Goal: Task Accomplishment & Management: Use online tool/utility

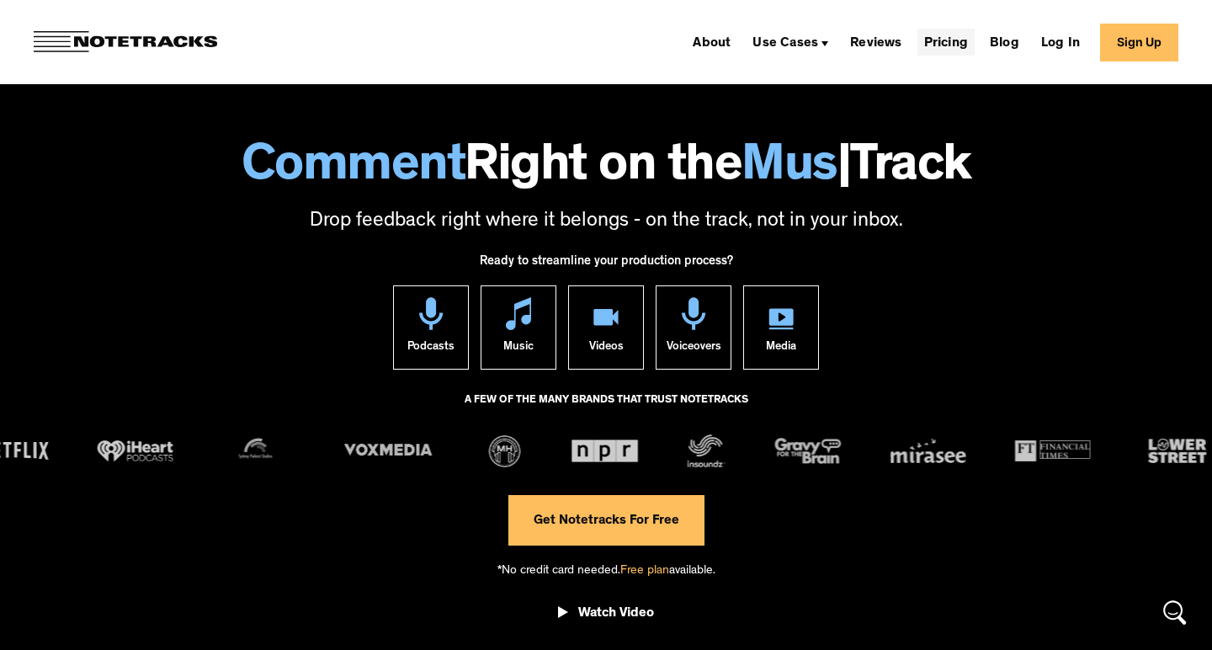
click at [948, 42] on link "Pricing" at bounding box center [945, 42] width 57 height 27
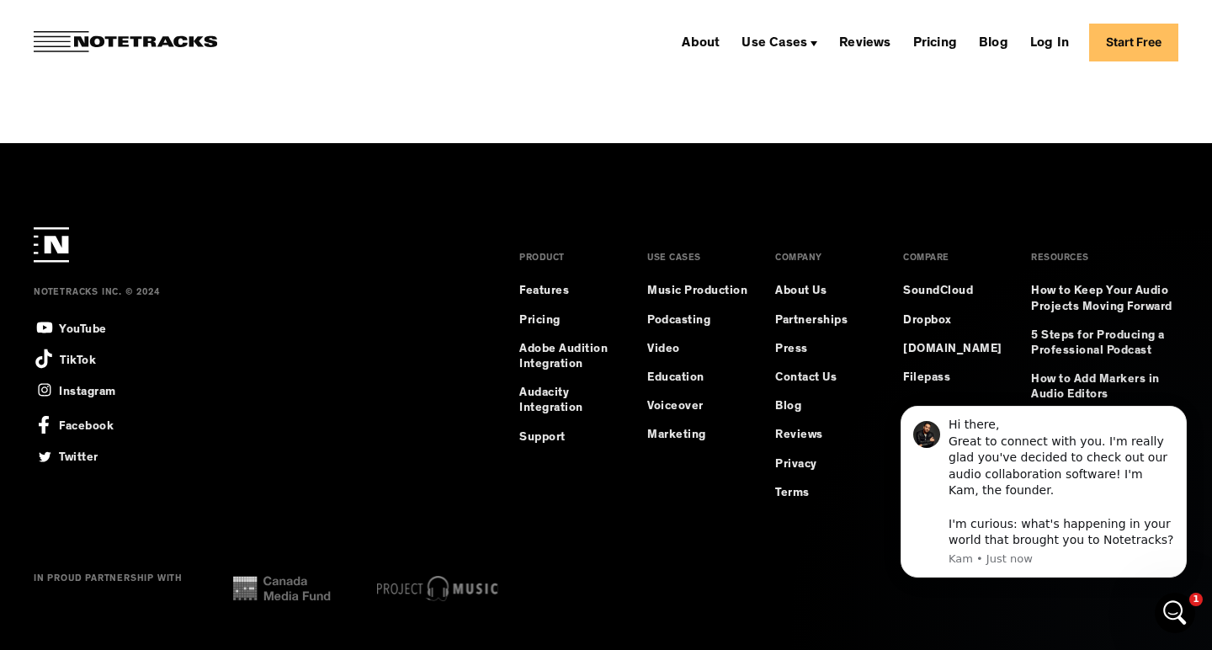
scroll to position [2139, 0]
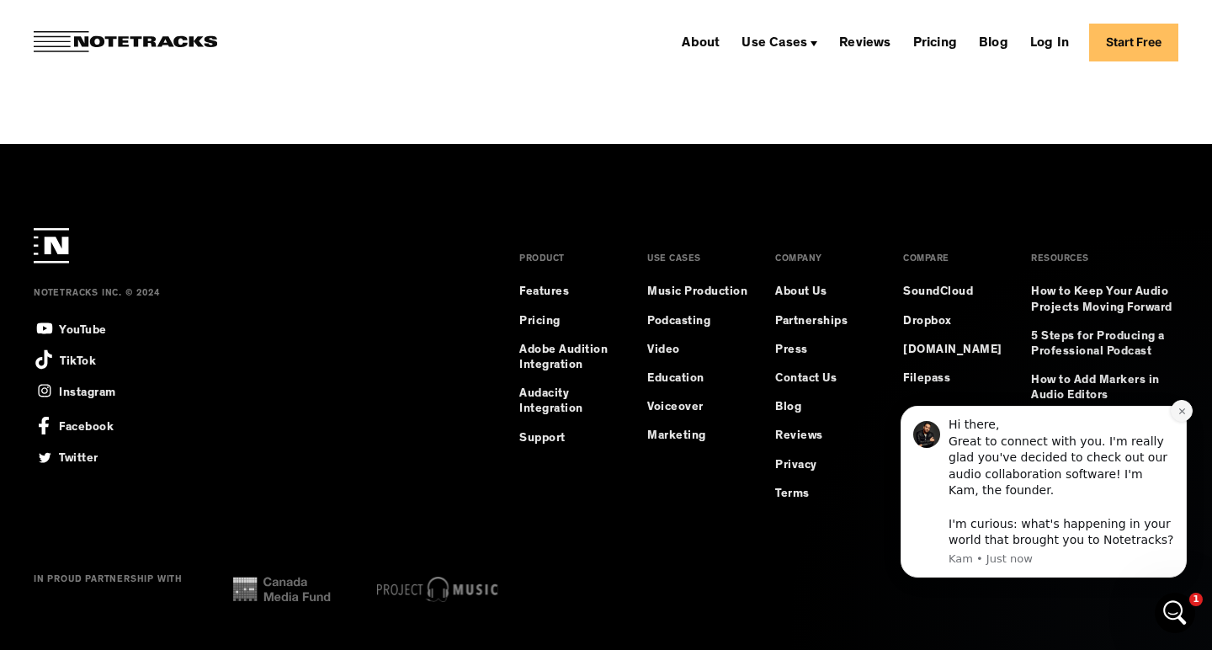
click at [1182, 414] on icon "Dismiss notification" at bounding box center [1181, 410] width 9 height 9
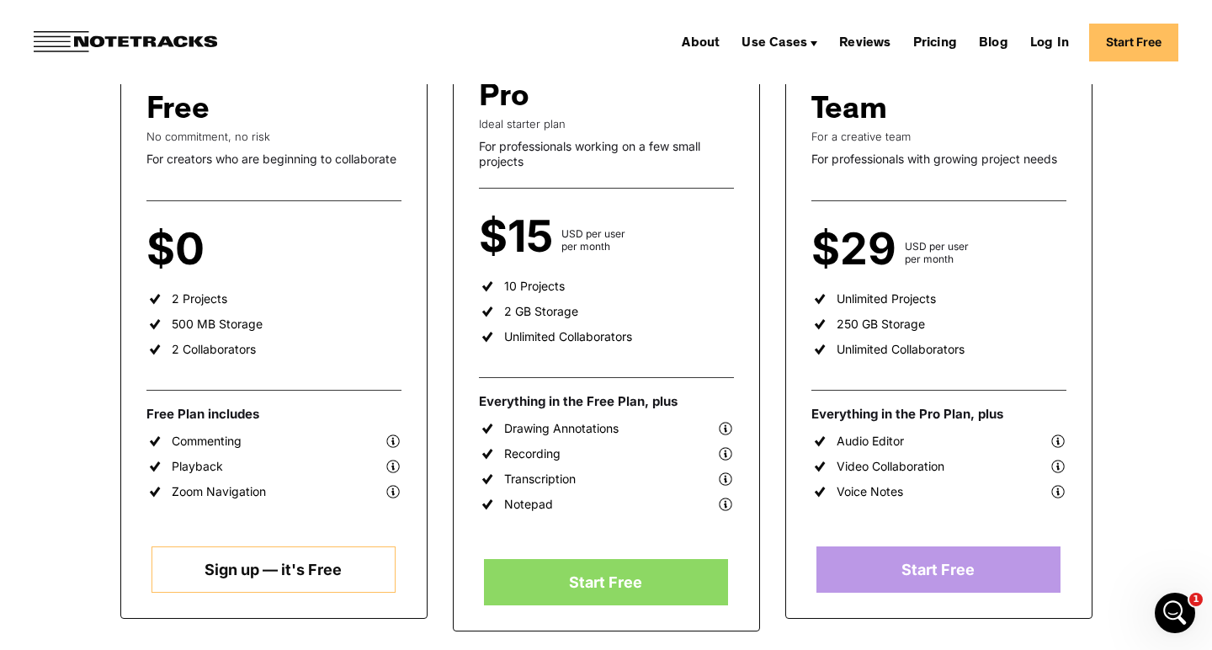
scroll to position [320, 0]
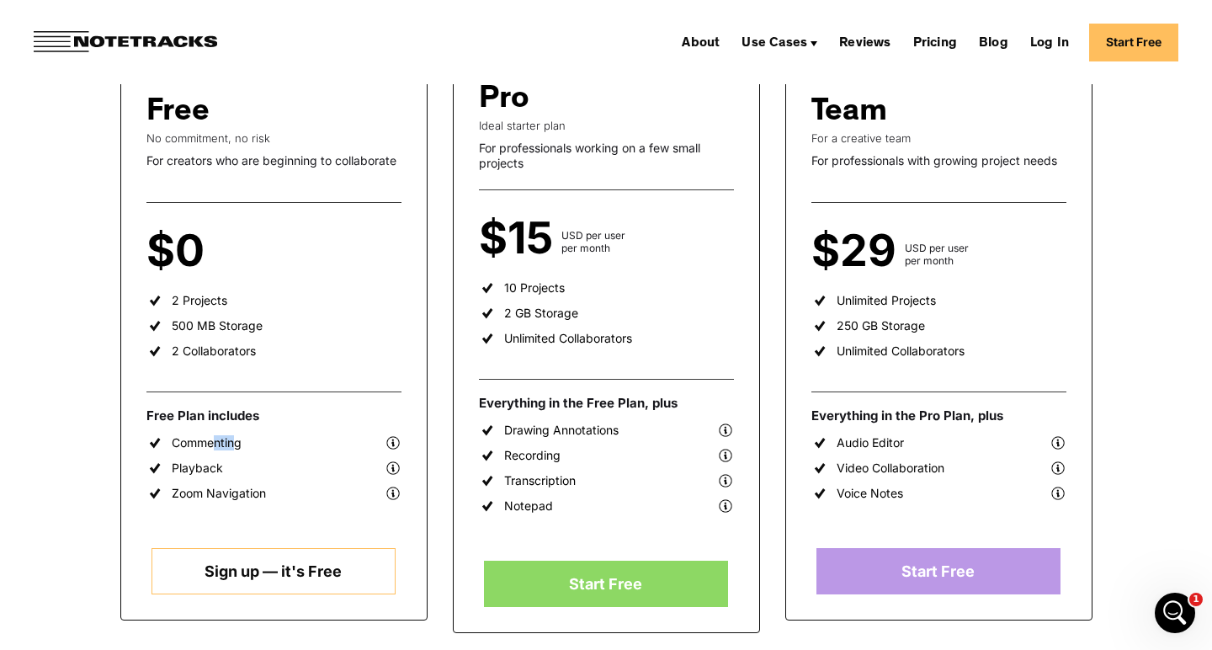
drag, startPoint x: 209, startPoint y: 447, endPoint x: 236, endPoint y: 448, distance: 27.8
click at [236, 448] on div "Commenting" at bounding box center [273, 442] width 255 height 17
click at [202, 461] on div "Playback" at bounding box center [197, 467] width 51 height 15
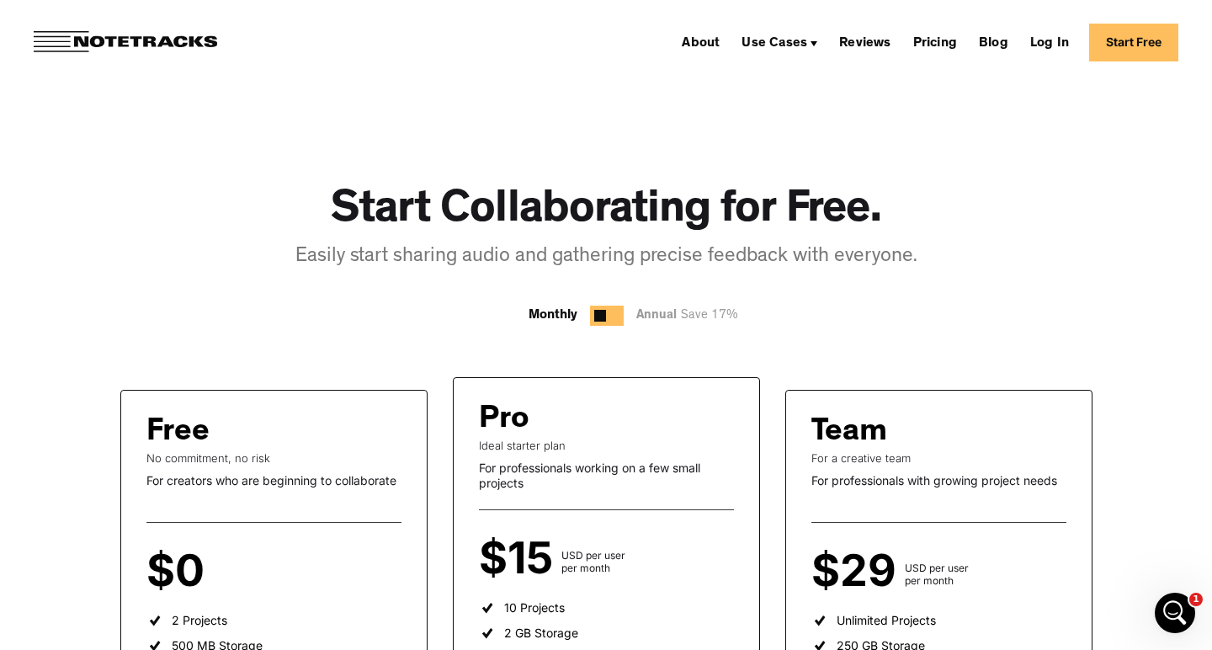
scroll to position [0, 0]
click at [851, 45] on link "Reviews" at bounding box center [864, 42] width 65 height 27
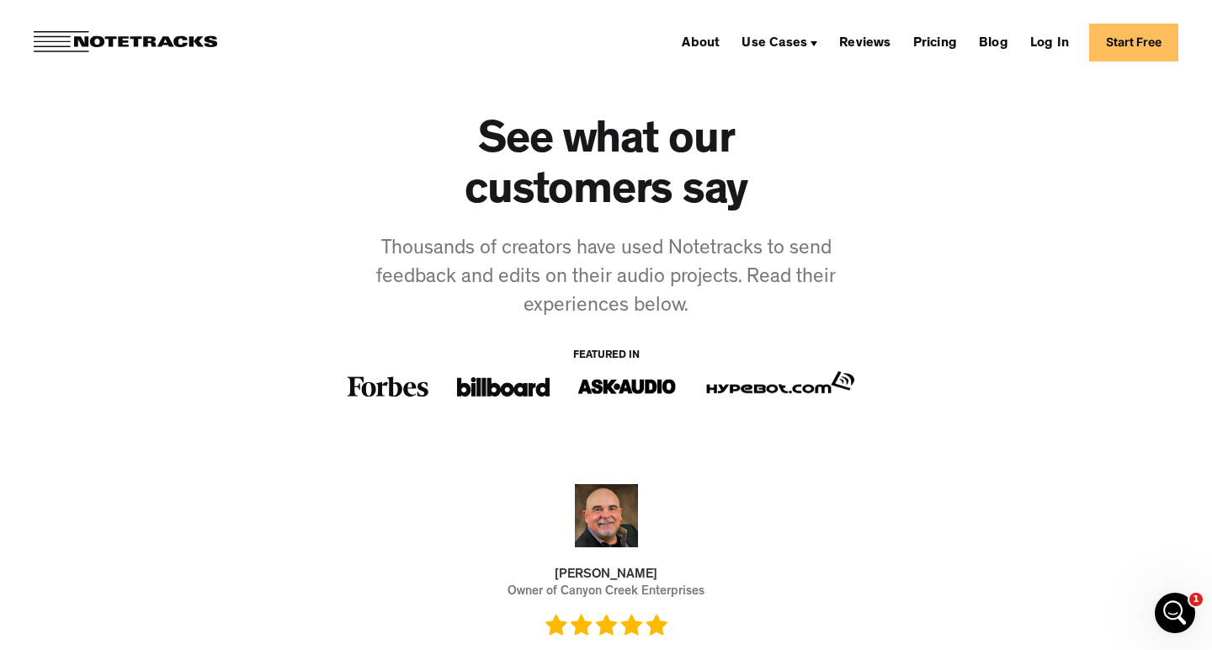
click at [953, 167] on div "See what our customers say Thousands of creators have used Notetracks to send f…" at bounding box center [606, 273] width 985 height 311
click at [703, 52] on link "About" at bounding box center [700, 42] width 51 height 27
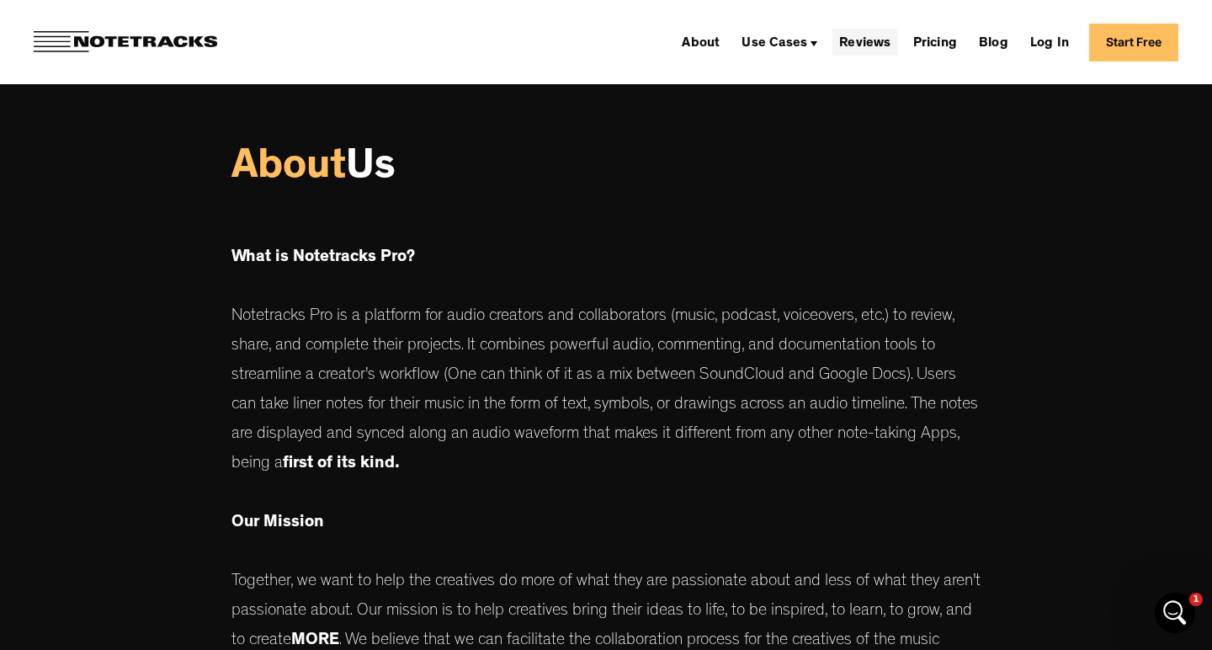
click at [852, 47] on link "Reviews" at bounding box center [864, 42] width 65 height 27
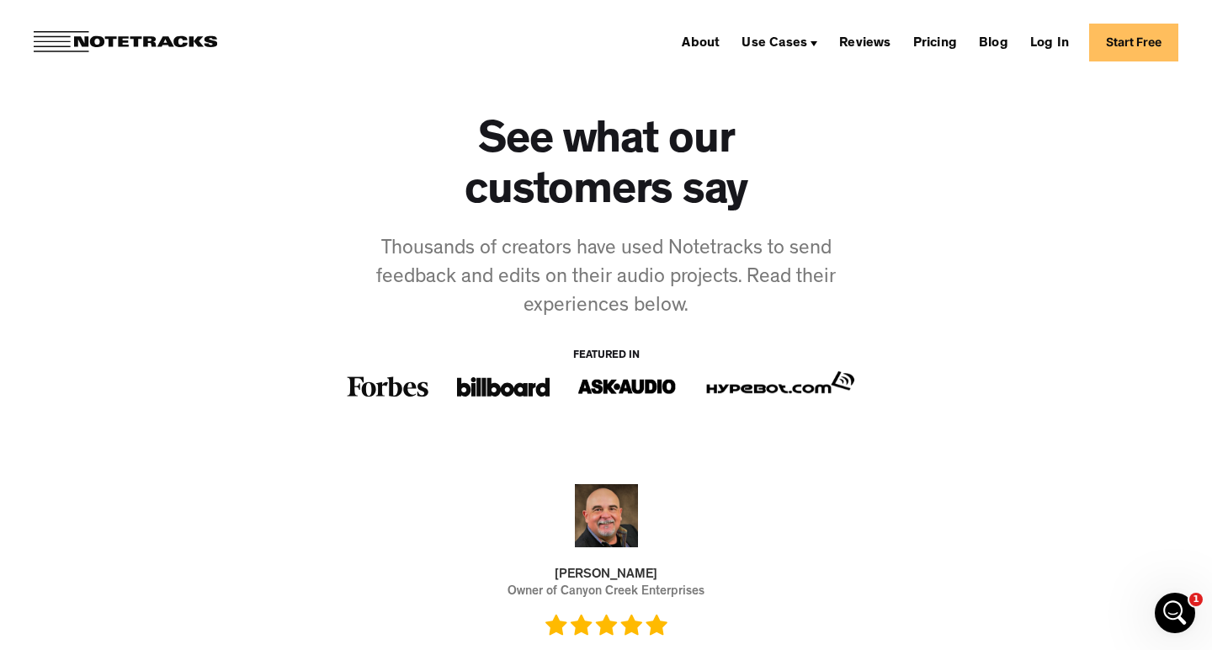
click at [1129, 50] on link "Start Free" at bounding box center [1133, 43] width 89 height 38
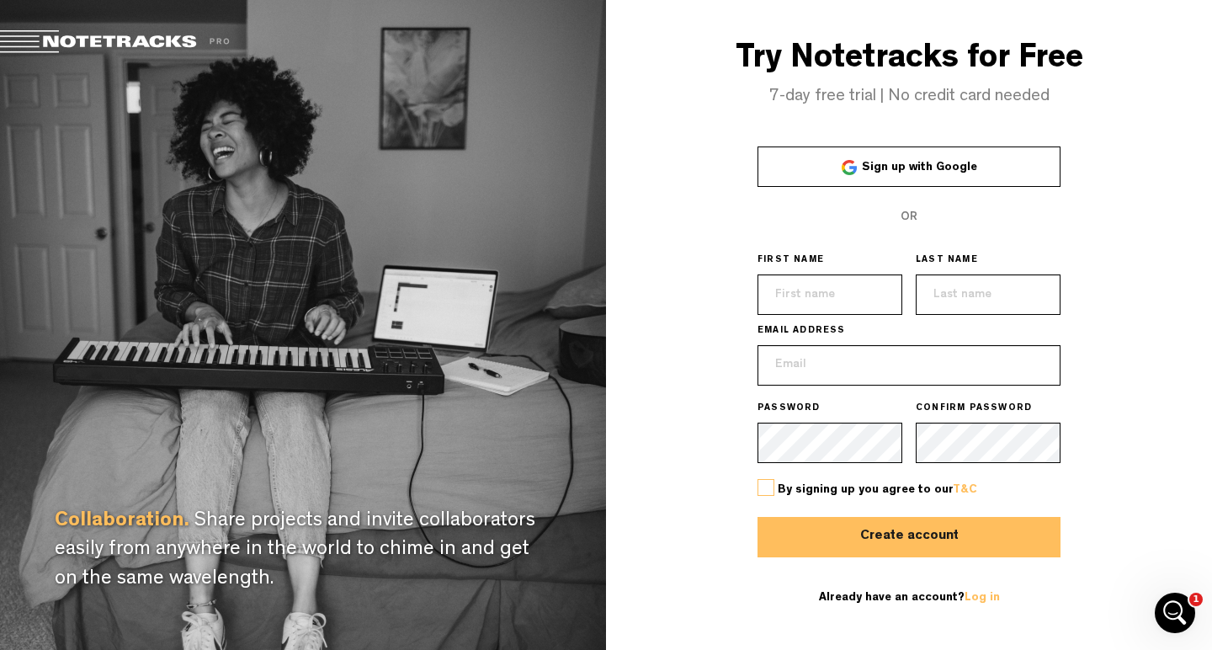
click at [891, 162] on span "Sign up with Google" at bounding box center [919, 168] width 115 height 12
click at [687, 320] on div "Try Notetracks for Free 7-day free trial | No credit card needed Sign up with G…" at bounding box center [909, 325] width 606 height 650
click at [704, 269] on div "Try Notetracks for Free 7-day free trial | No credit card needed Sign up with G…" at bounding box center [909, 325] width 606 height 650
click at [867, 164] on span "Sign up with Google" at bounding box center [919, 168] width 115 height 12
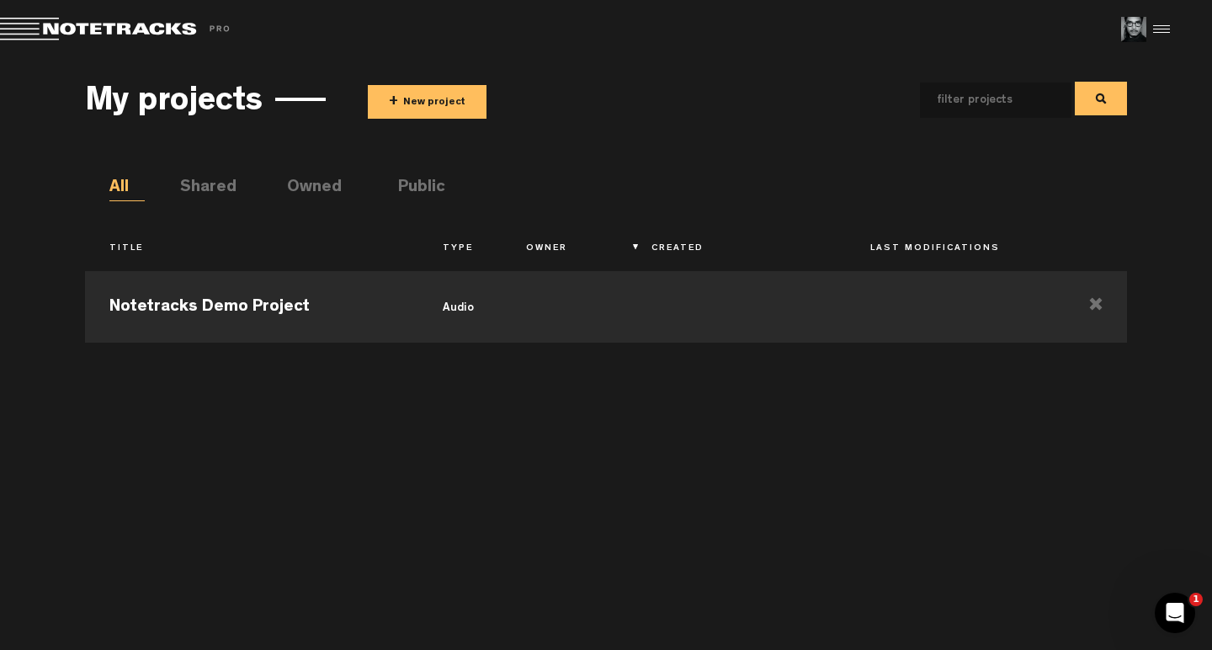
click at [612, 182] on ul "All Shared Owned Public" at bounding box center [617, 188] width 1017 height 25
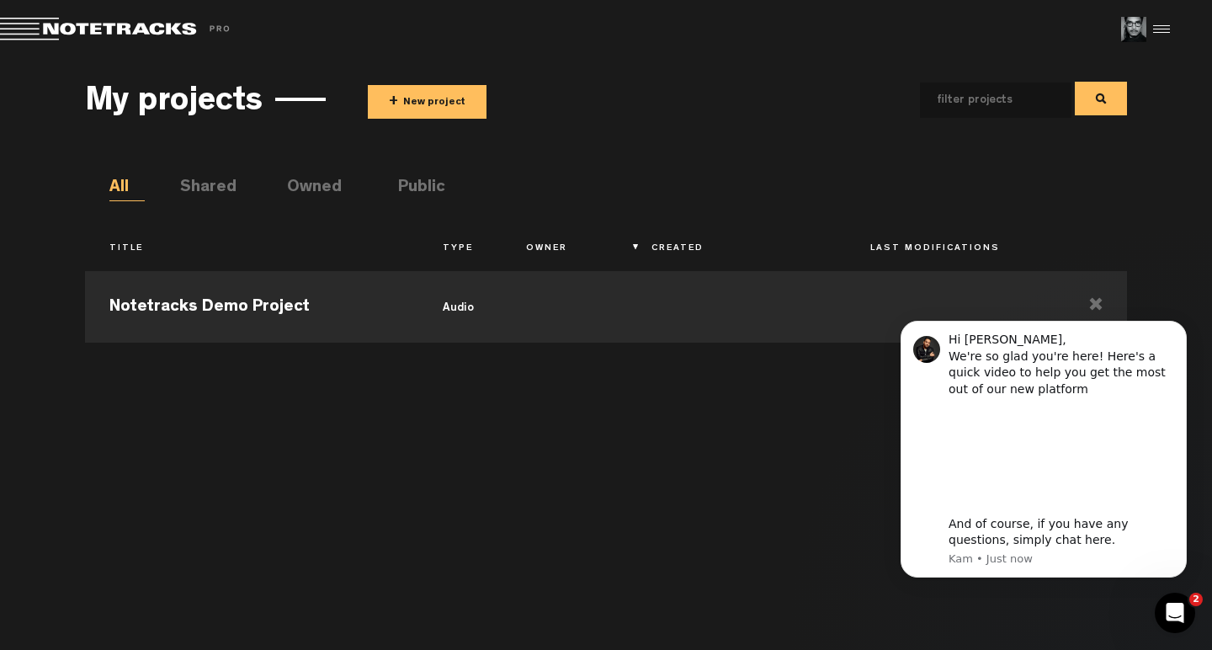
click at [1187, 612] on div "Open Intercom Messenger" at bounding box center [1175, 613] width 56 height 56
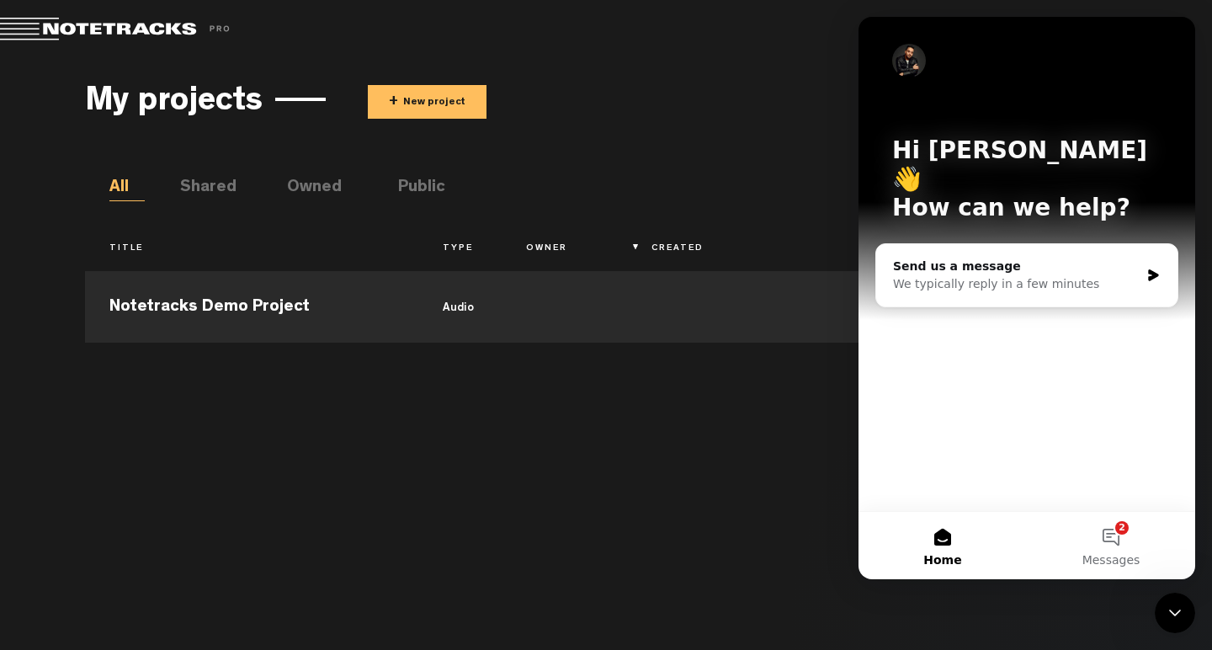
click at [719, 524] on div "Notetracks Demo Project audio" at bounding box center [606, 448] width 1042 height 371
click at [858, 24] on div "Share project Save project" at bounding box center [879, 29] width 586 height 25
click at [767, 67] on div "My projects + New project All Shared Owned Public Title Type Owner Created Last…" at bounding box center [606, 346] width 1212 height 575
click at [608, 162] on div "My projects + New project All Shared Owned Public Title Type Owner Created Last…" at bounding box center [606, 351] width 1042 height 566
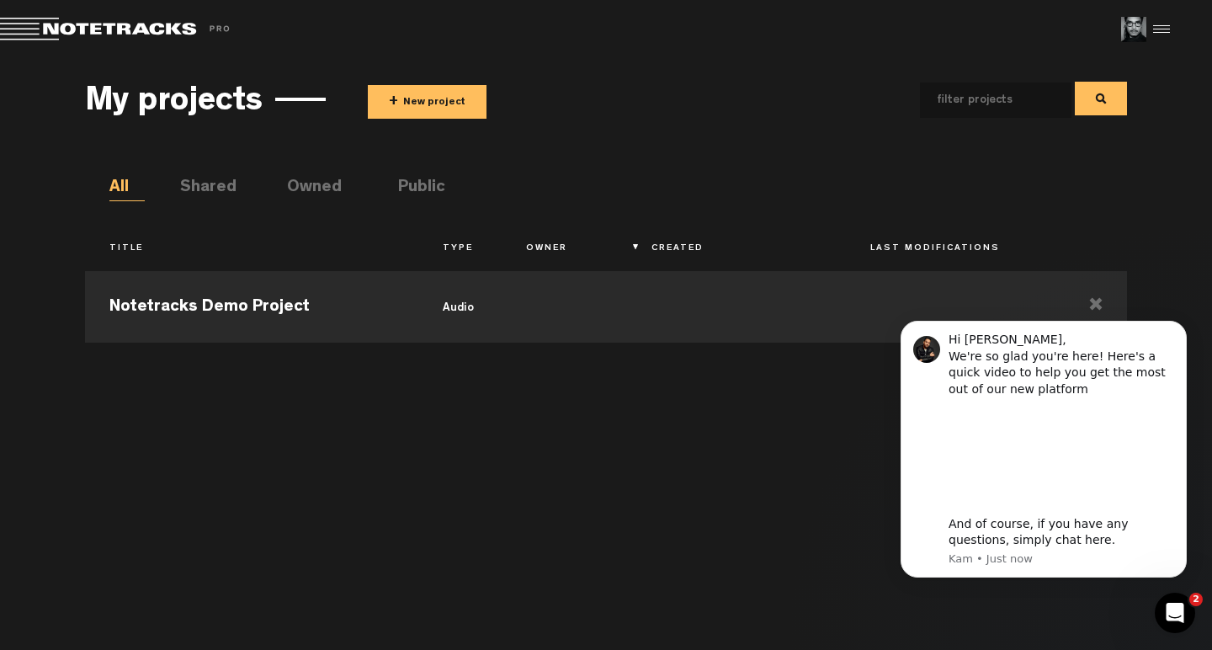
click at [409, 100] on button "+ New project" at bounding box center [427, 102] width 119 height 34
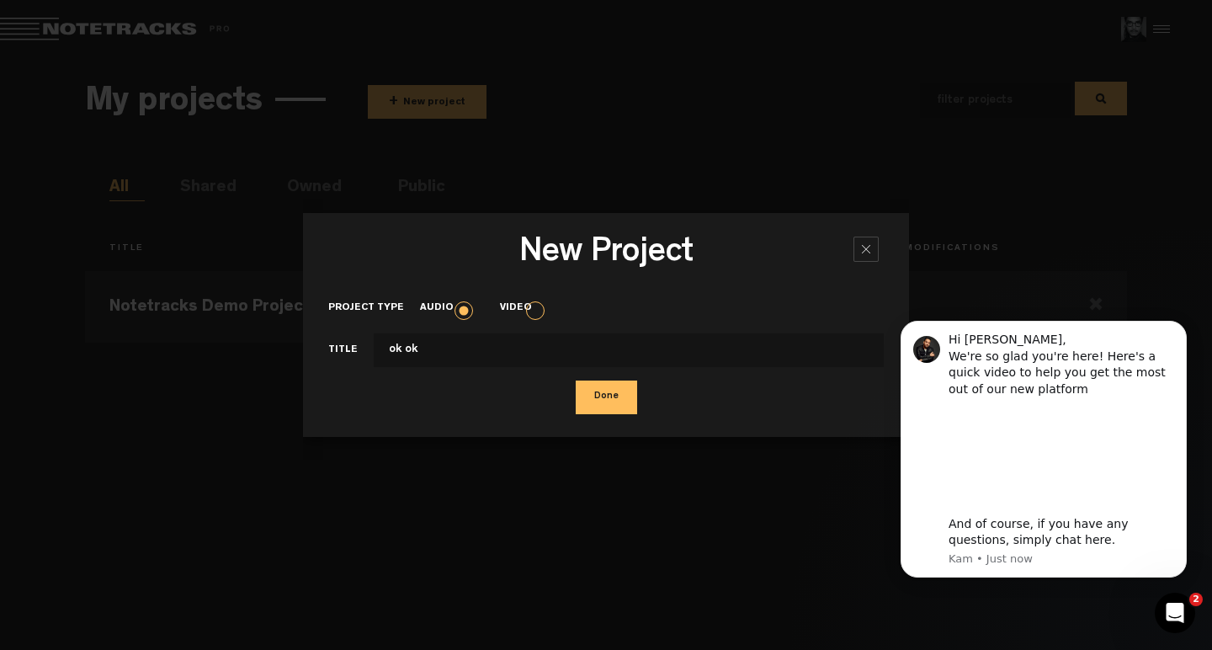
type input "ok ok"
click at [598, 392] on button "Done" at bounding box center [606, 397] width 61 height 34
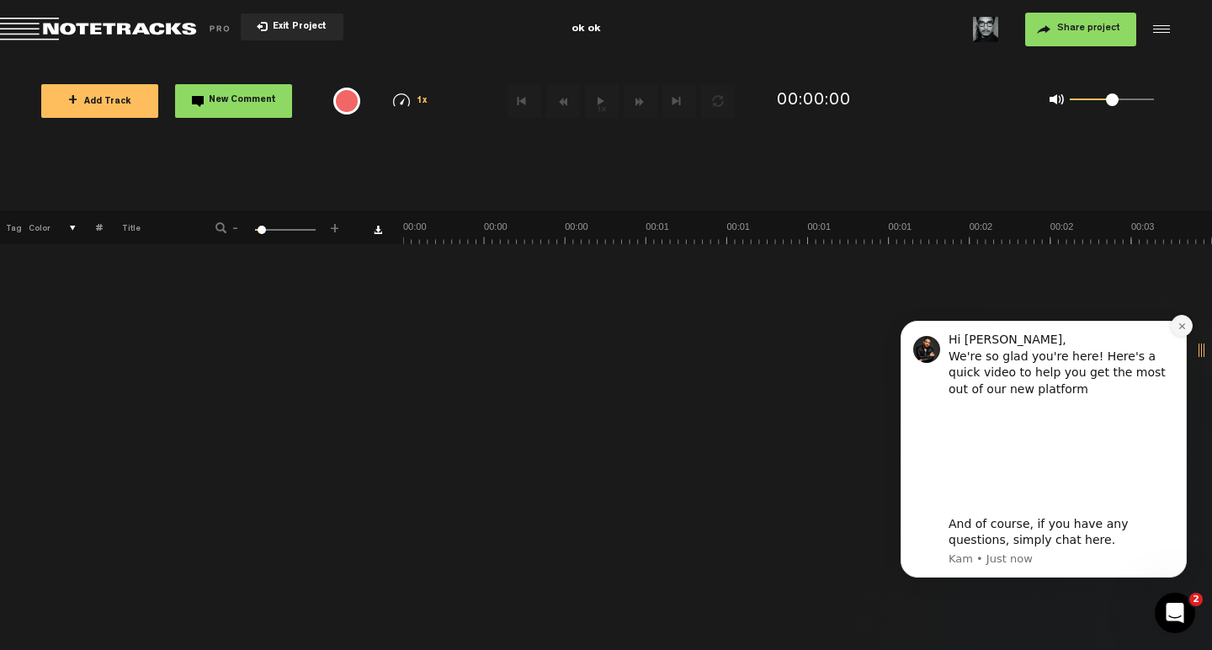
click at [1181, 331] on icon "Dismiss notification" at bounding box center [1181, 325] width 9 height 9
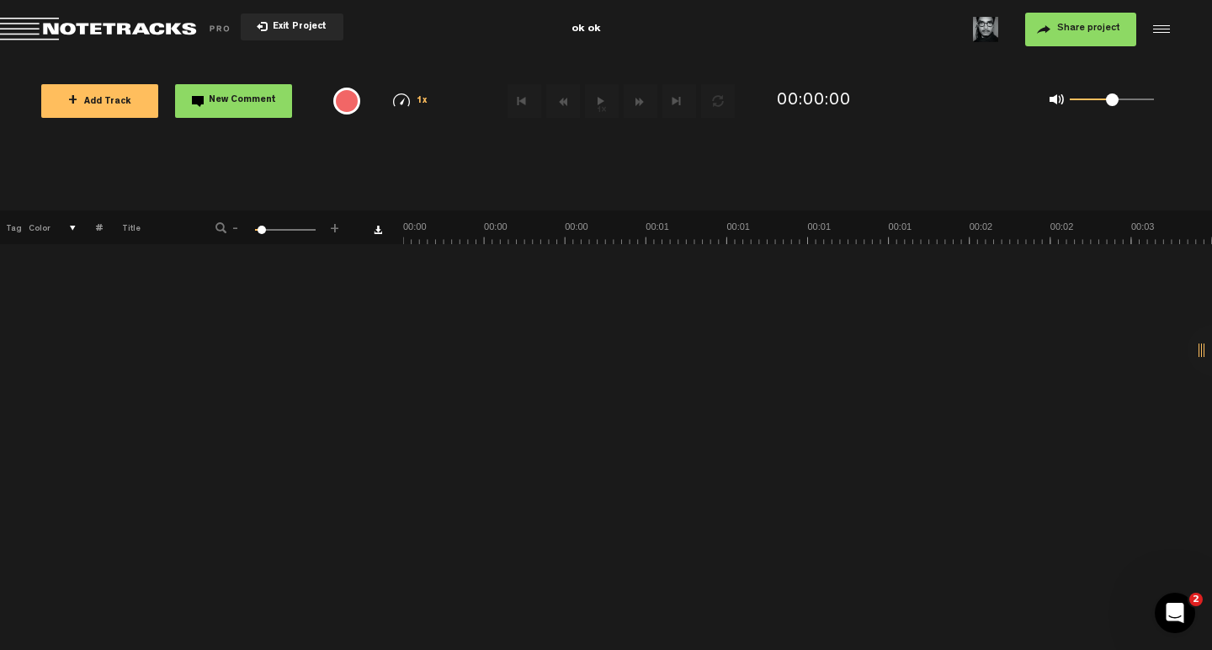
click at [90, 104] on span "+ Add Track" at bounding box center [99, 102] width 63 height 9
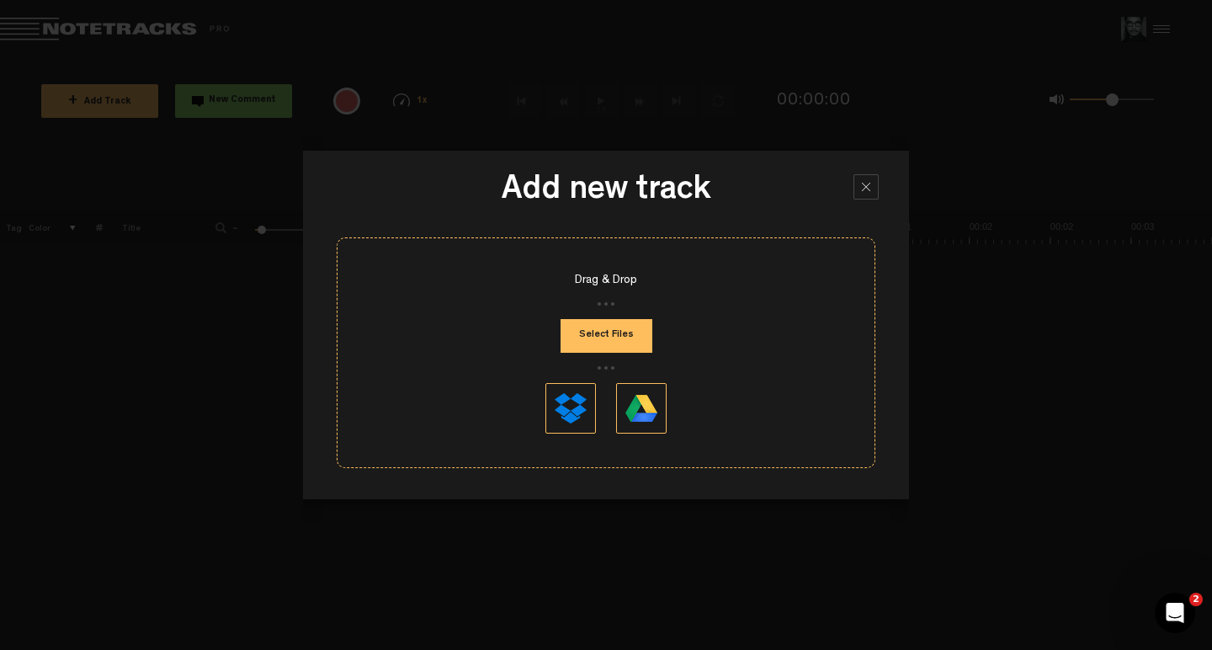
click at [640, 345] on button "Select Files" at bounding box center [607, 336] width 92 height 34
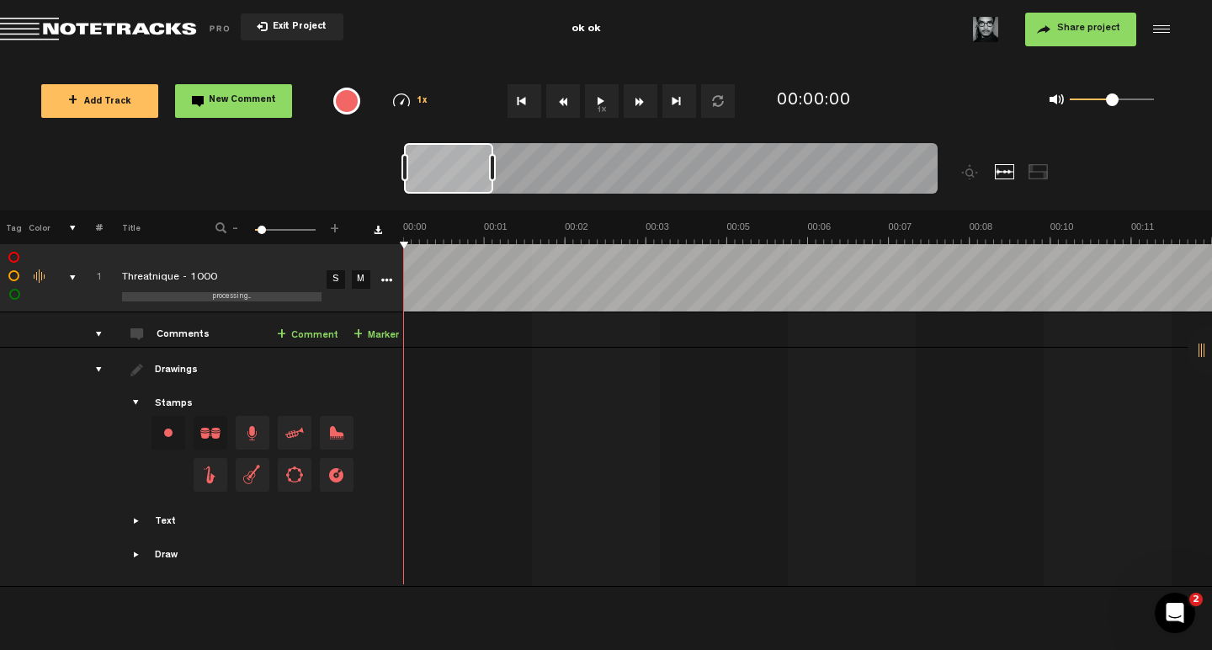
drag, startPoint x: 443, startPoint y: 181, endPoint x: 390, endPoint y: 194, distance: 54.5
click at [390, 194] on nt-zoom-navigation-bar at bounding box center [606, 176] width 1212 height 67
click at [487, 173] on div at bounding box center [448, 168] width 89 height 50
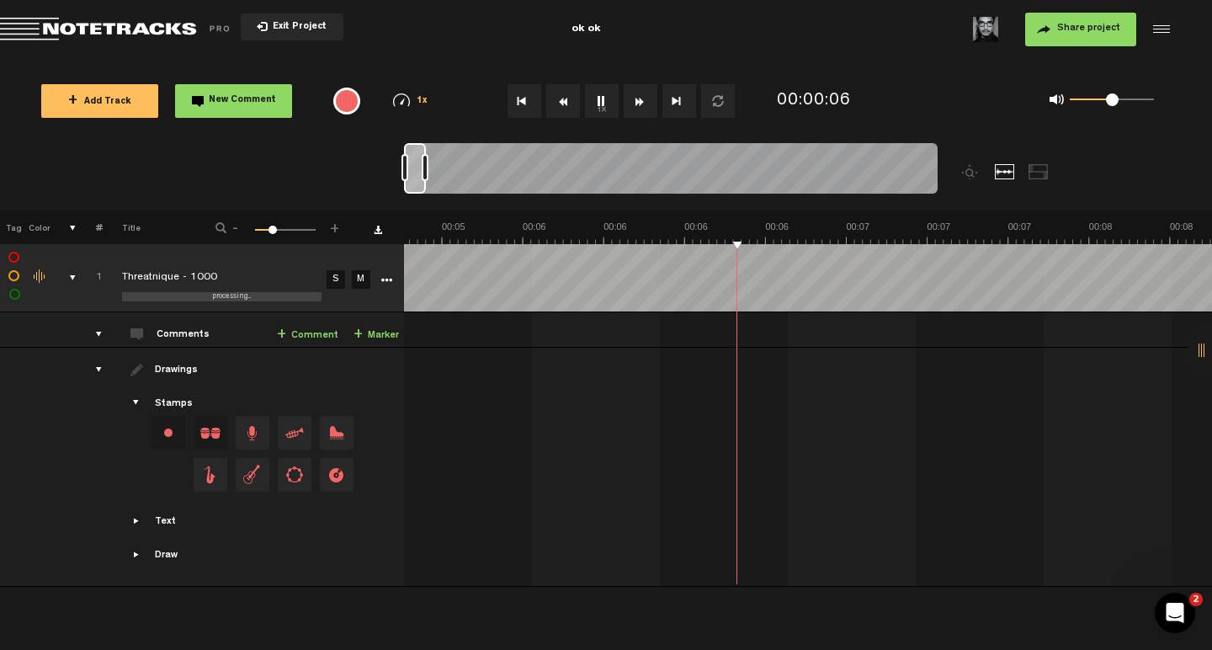
drag, startPoint x: 491, startPoint y: 171, endPoint x: 423, endPoint y: 177, distance: 67.6
click at [423, 177] on div at bounding box center [425, 167] width 7 height 27
drag, startPoint x: 417, startPoint y: 186, endPoint x: 605, endPoint y: 190, distance: 188.6
click at [604, 190] on div at bounding box center [594, 168] width 20 height 50
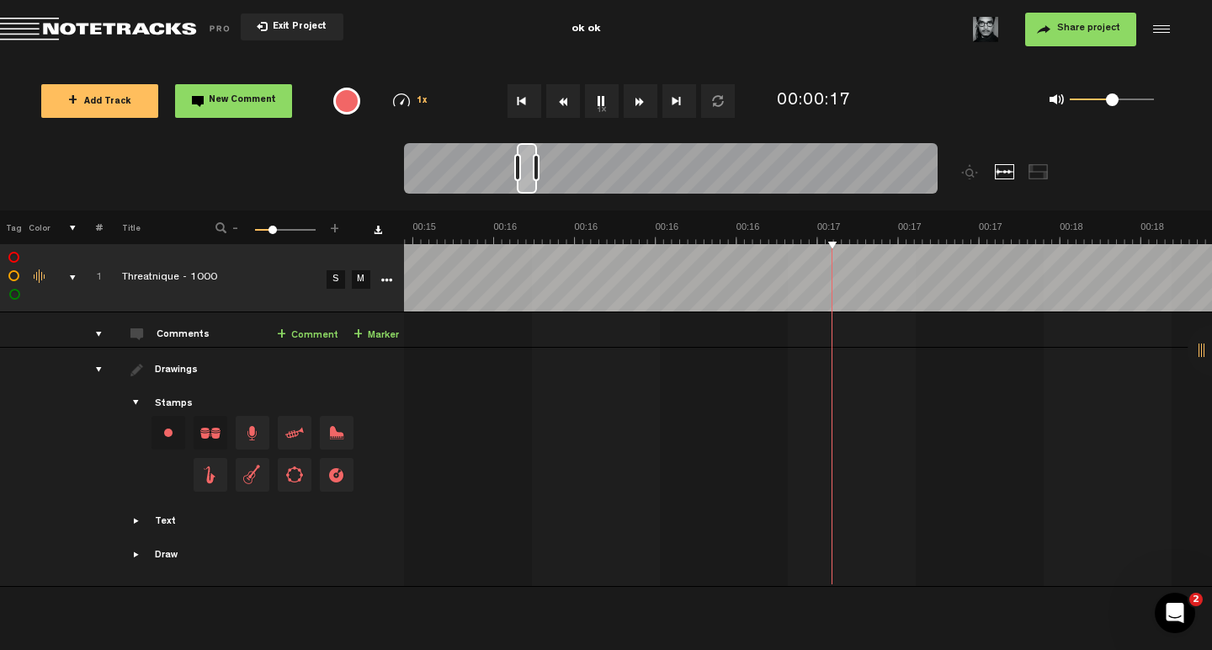
scroll to position [0, 4358]
click at [325, 329] on link "+ Comment" at bounding box center [307, 335] width 61 height 19
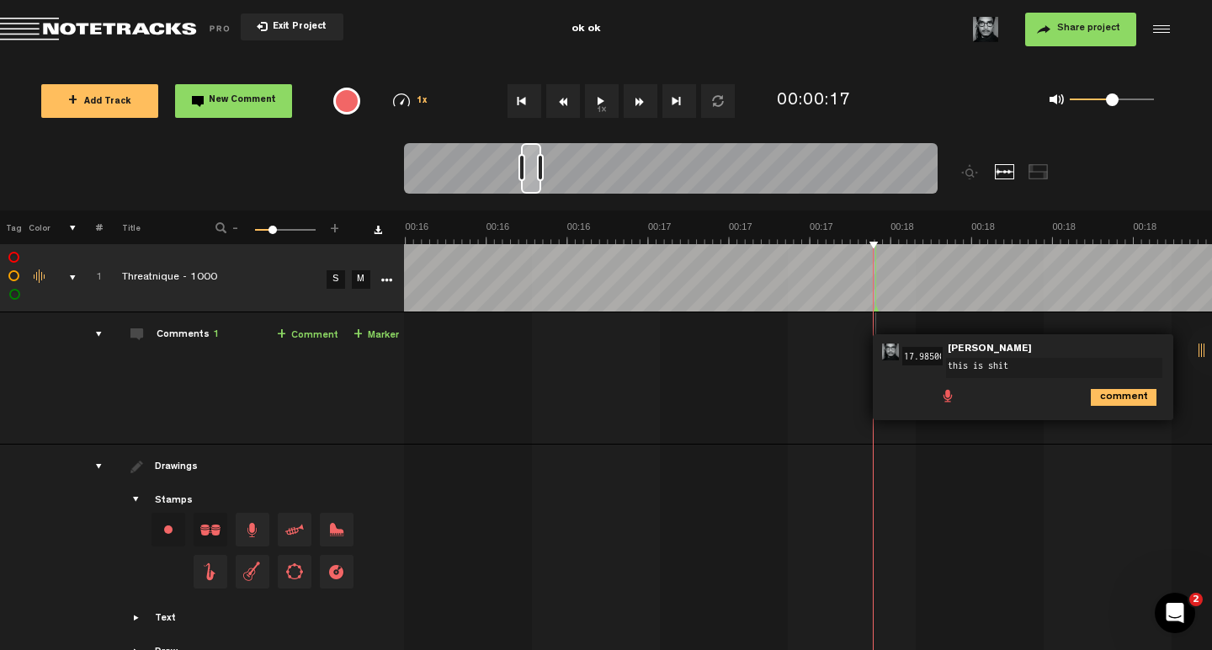
type textarea "this is shit"
click at [325, 332] on link "+ Comment" at bounding box center [307, 335] width 61 height 19
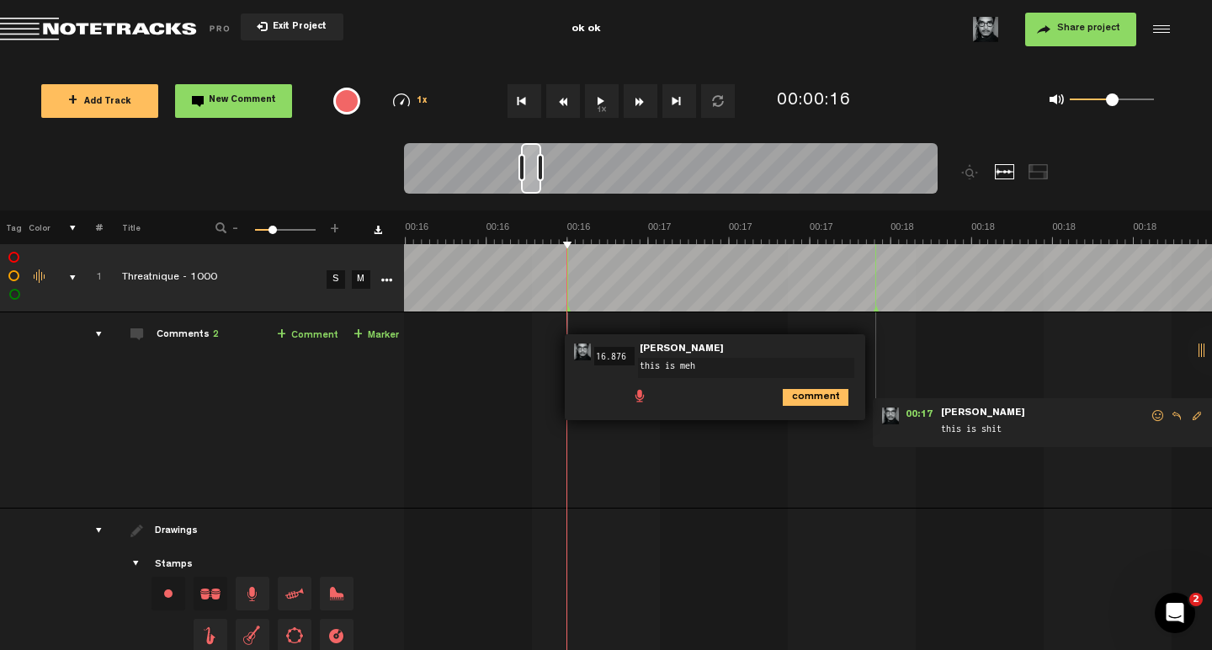
type textarea "this is meh"
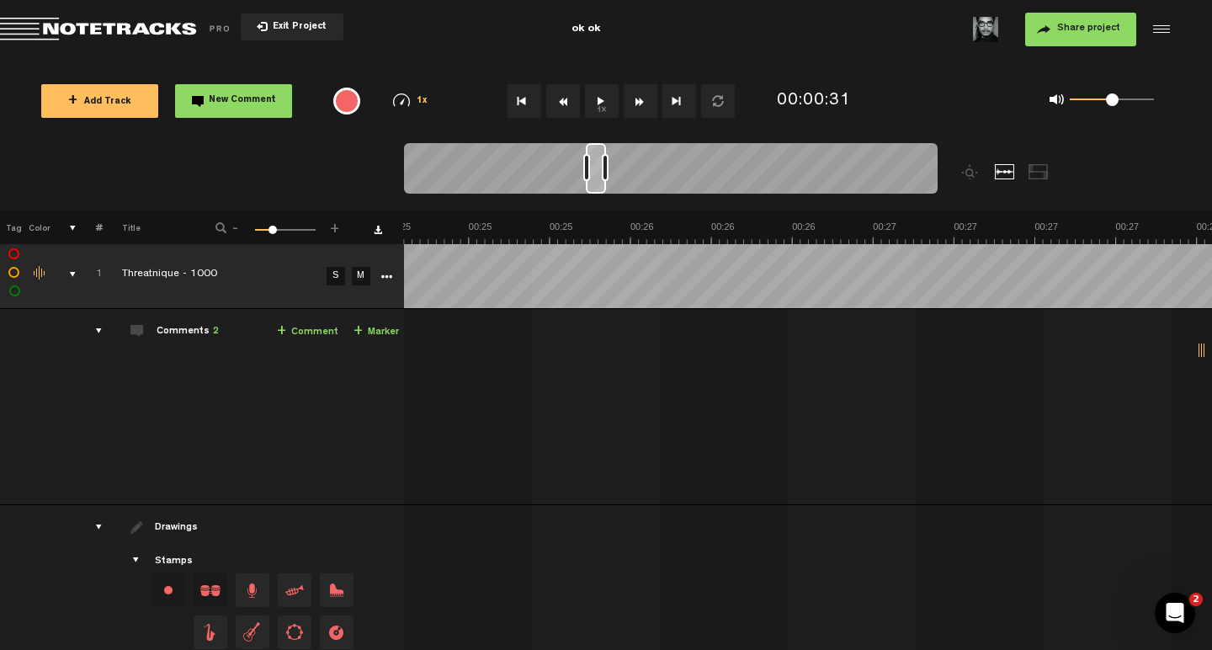
scroll to position [0, 0]
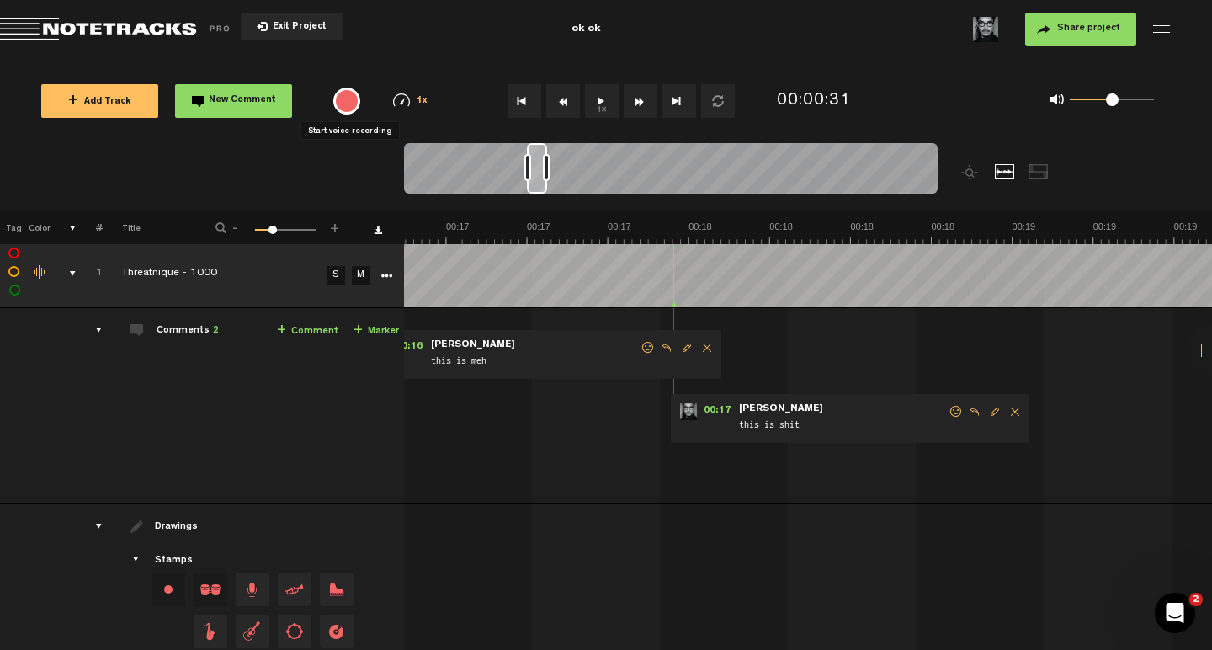
click at [347, 109] on div "{{ tooltip_message }}" at bounding box center [346, 101] width 27 height 27
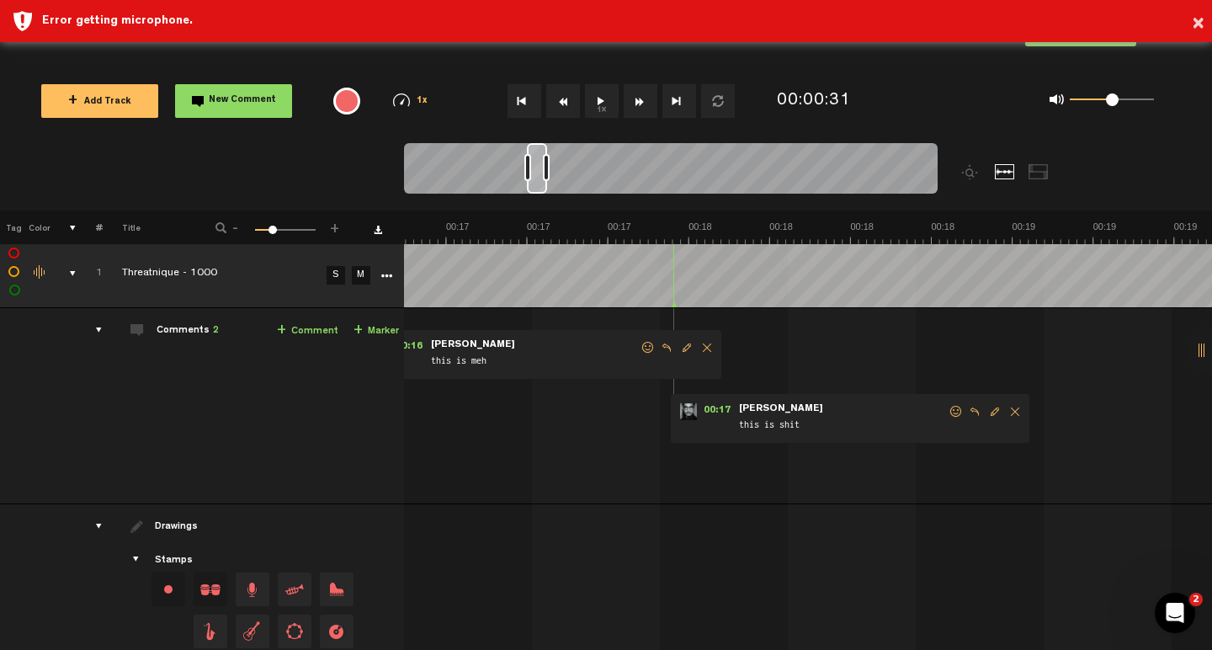
click at [405, 103] on img at bounding box center [401, 99] width 17 height 13
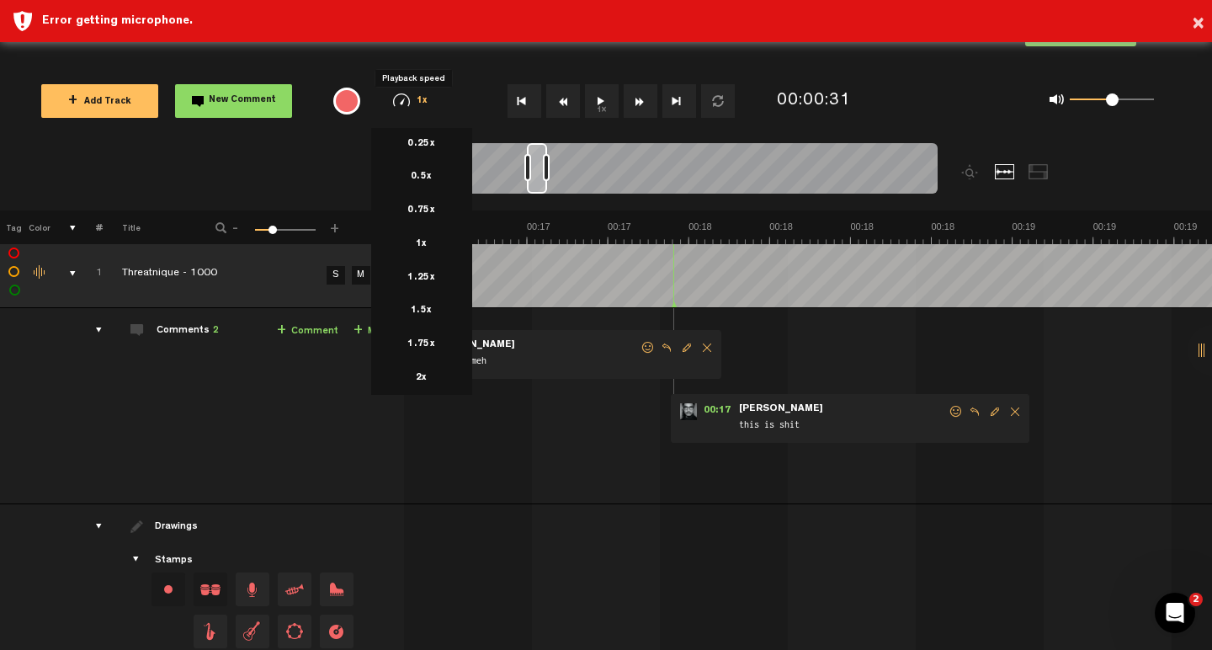
click at [405, 103] on img at bounding box center [401, 99] width 17 height 13
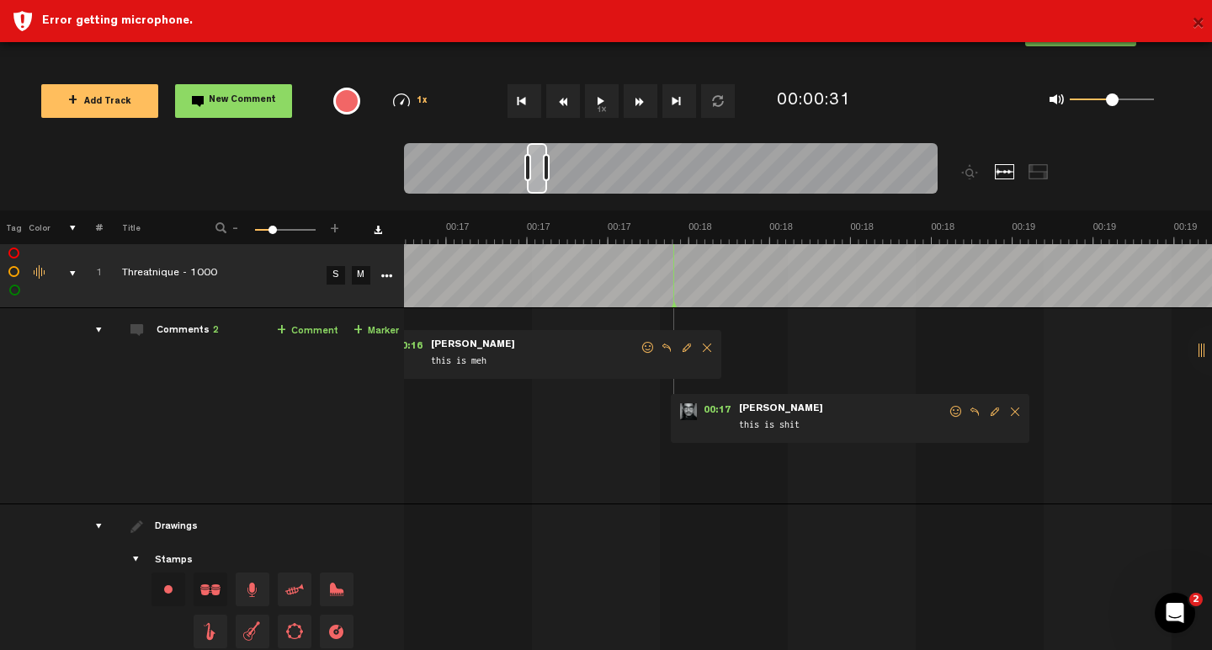
click at [1198, 24] on button "×" at bounding box center [1198, 25] width 13 height 34
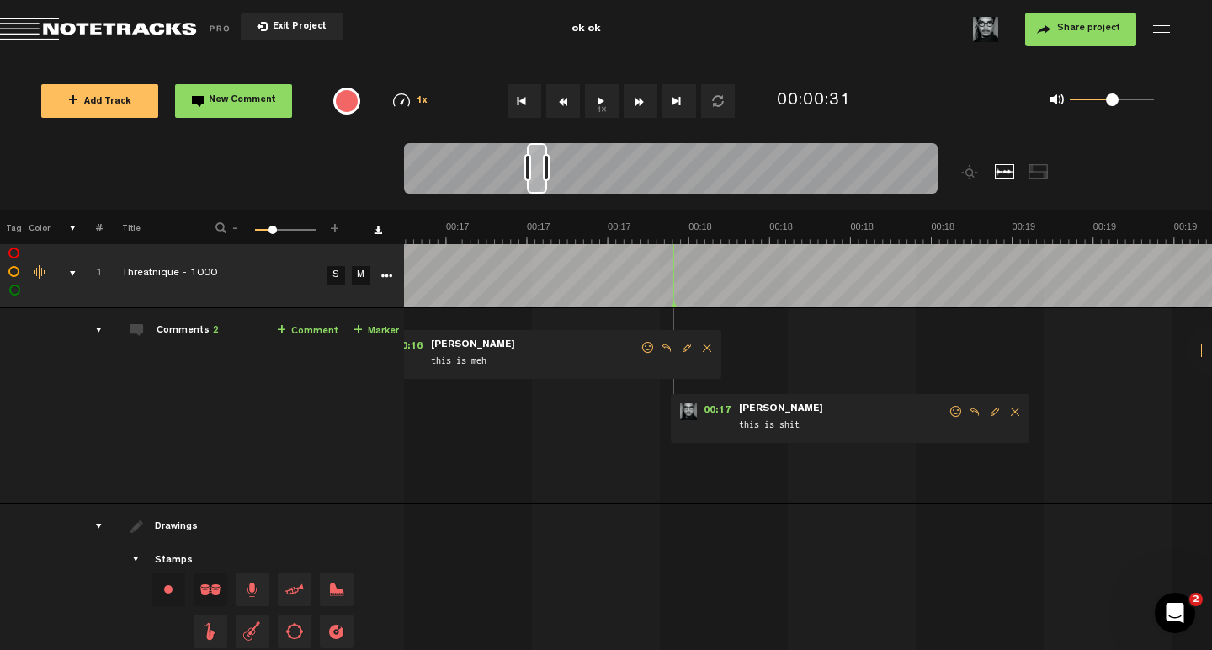
click at [1177, 35] on md-toolbar "Exit Project ok ok Share project Save project" at bounding box center [606, 29] width 1212 height 59
click at [1170, 35] on div at bounding box center [1158, 29] width 25 height 25
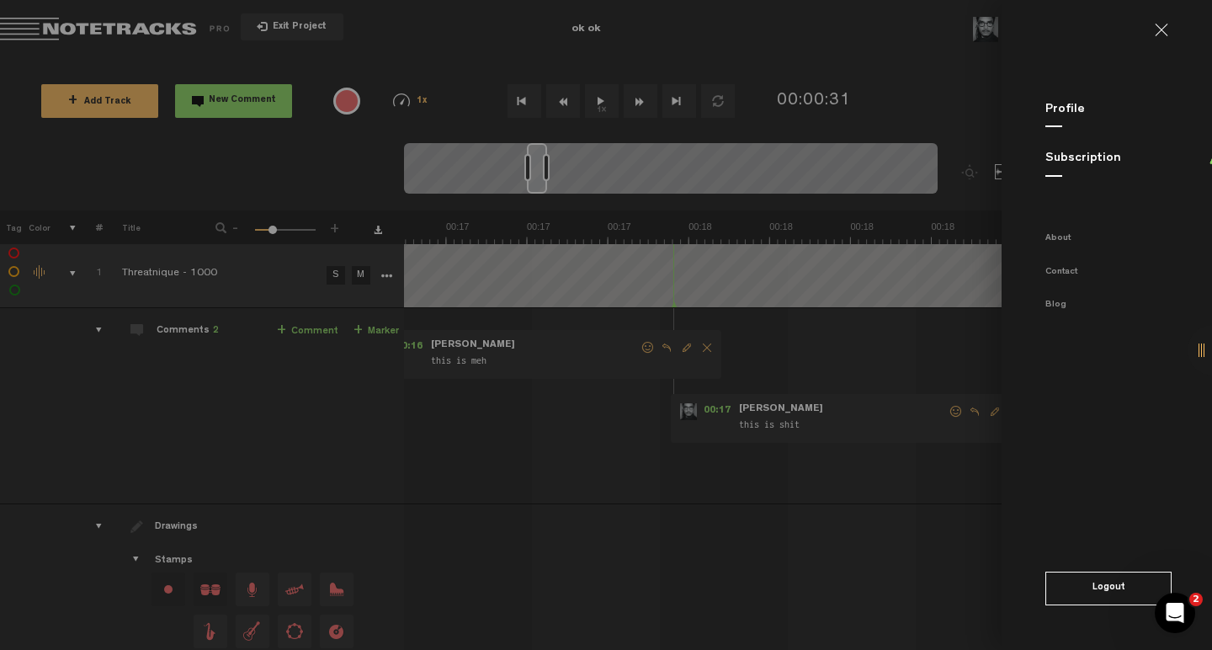
click at [1169, 27] on link at bounding box center [1168, 30] width 27 height 13
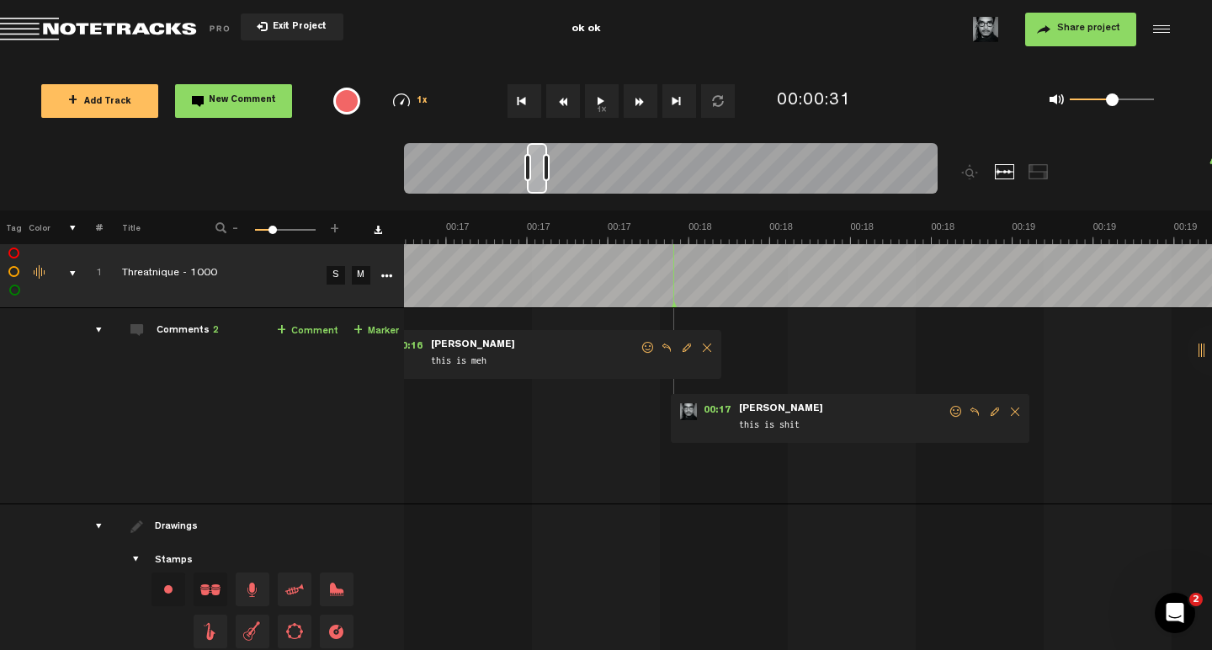
click at [1099, 30] on span "Share project" at bounding box center [1088, 29] width 63 height 10
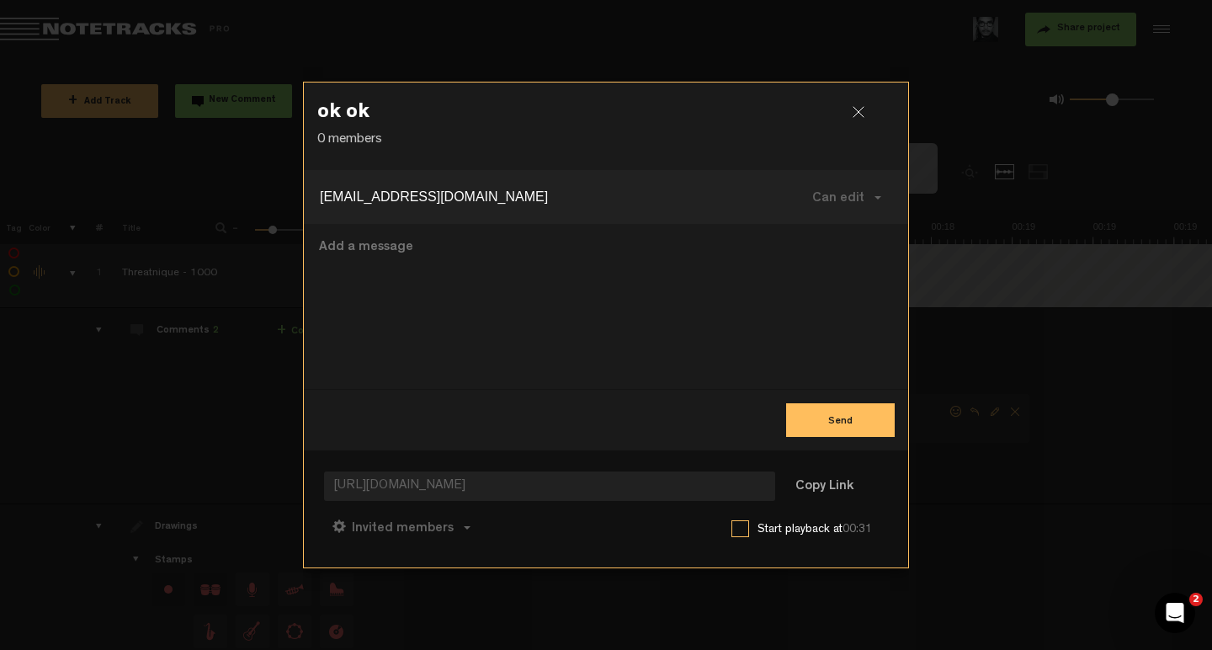
type input "[EMAIL_ADDRESS][DOMAIN_NAME]"
click at [844, 422] on button "Send" at bounding box center [840, 420] width 109 height 34
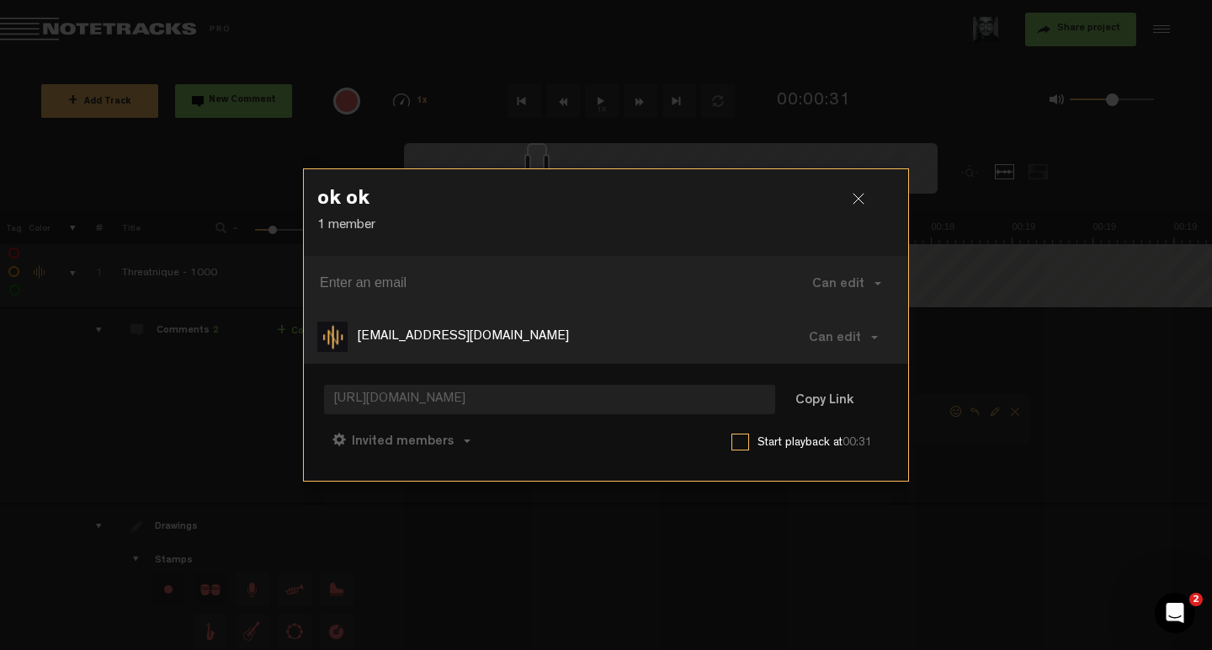
click at [858, 199] on div at bounding box center [865, 205] width 25 height 25
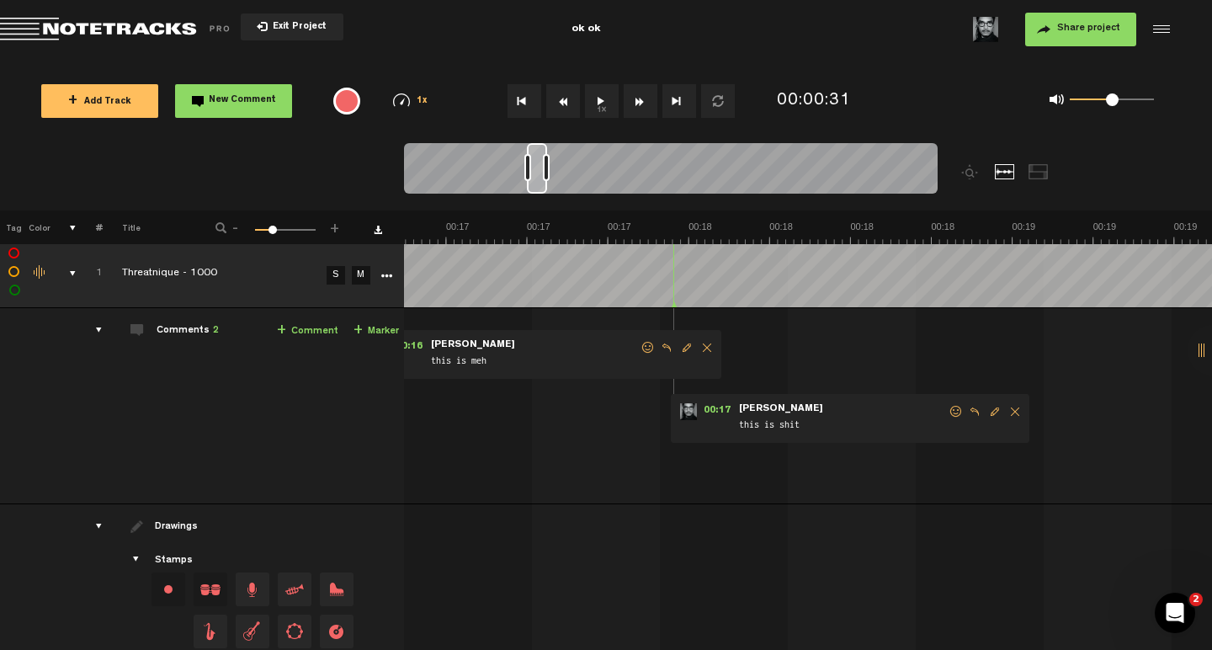
click at [686, 493] on td "1 Threatnique - 1000 S M Threatnique - 1000 by [PERSON_NAME] 1 collaborators 00…" at bounding box center [808, 406] width 809 height 196
